Goal: Navigation & Orientation: Find specific page/section

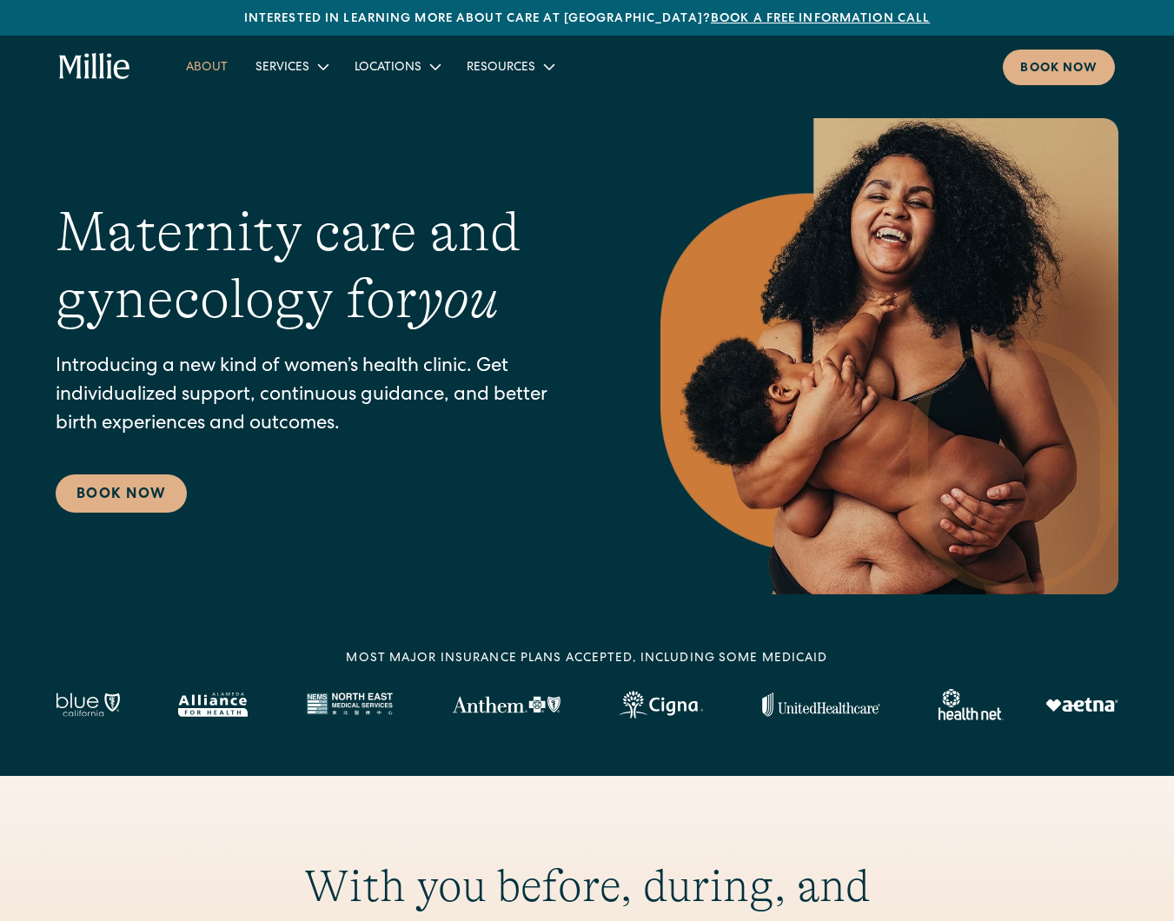
click at [199, 68] on link "About" at bounding box center [207, 66] width 70 height 29
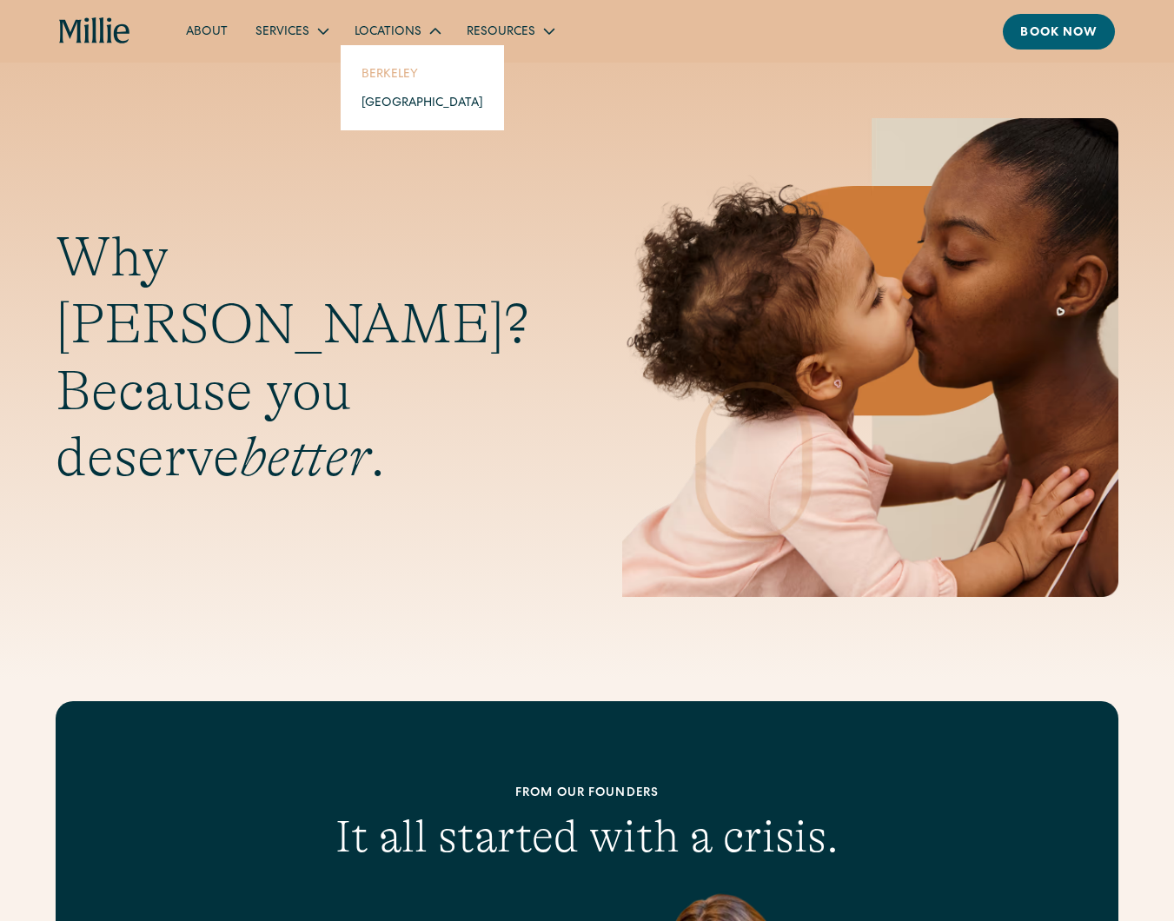
click at [401, 79] on link "Berkeley" at bounding box center [422, 73] width 149 height 29
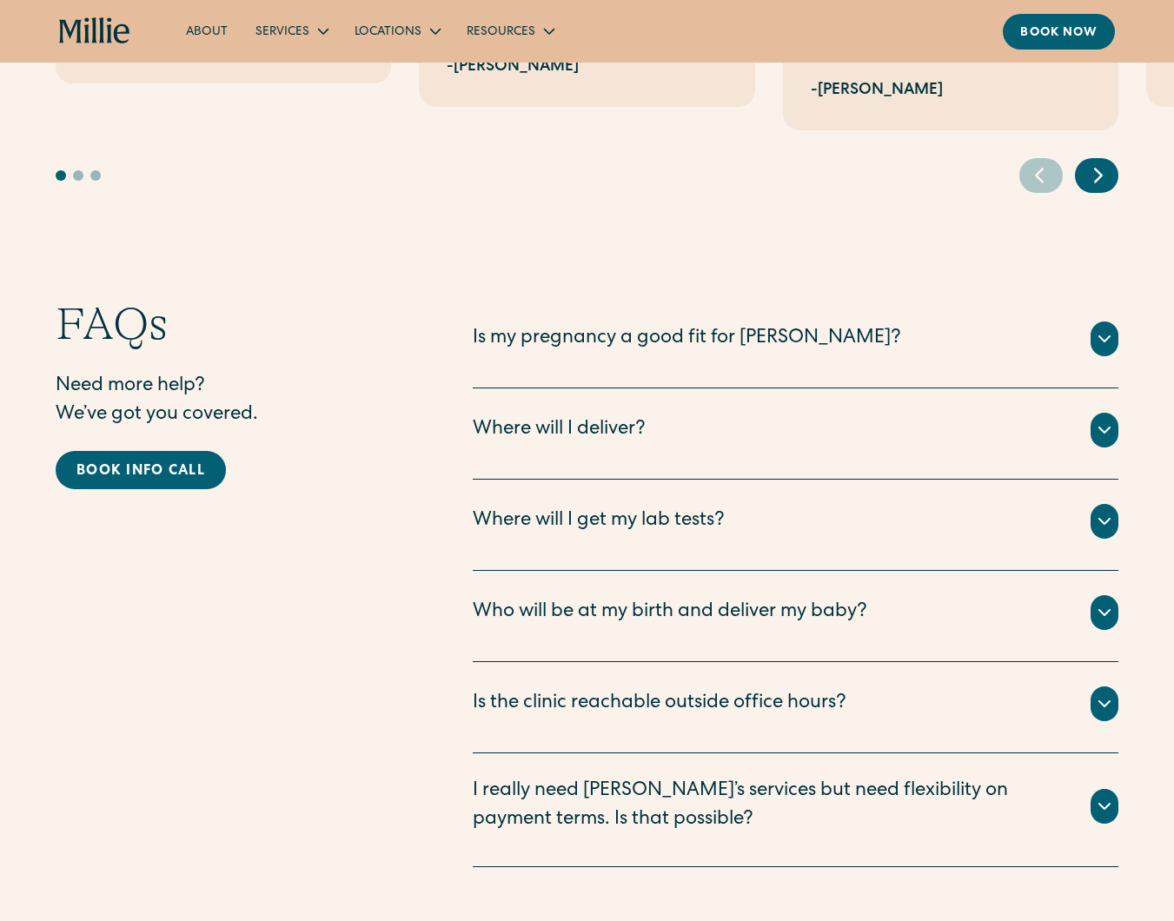
scroll to position [4294, 0]
